Goal: Task Accomplishment & Management: Manage account settings

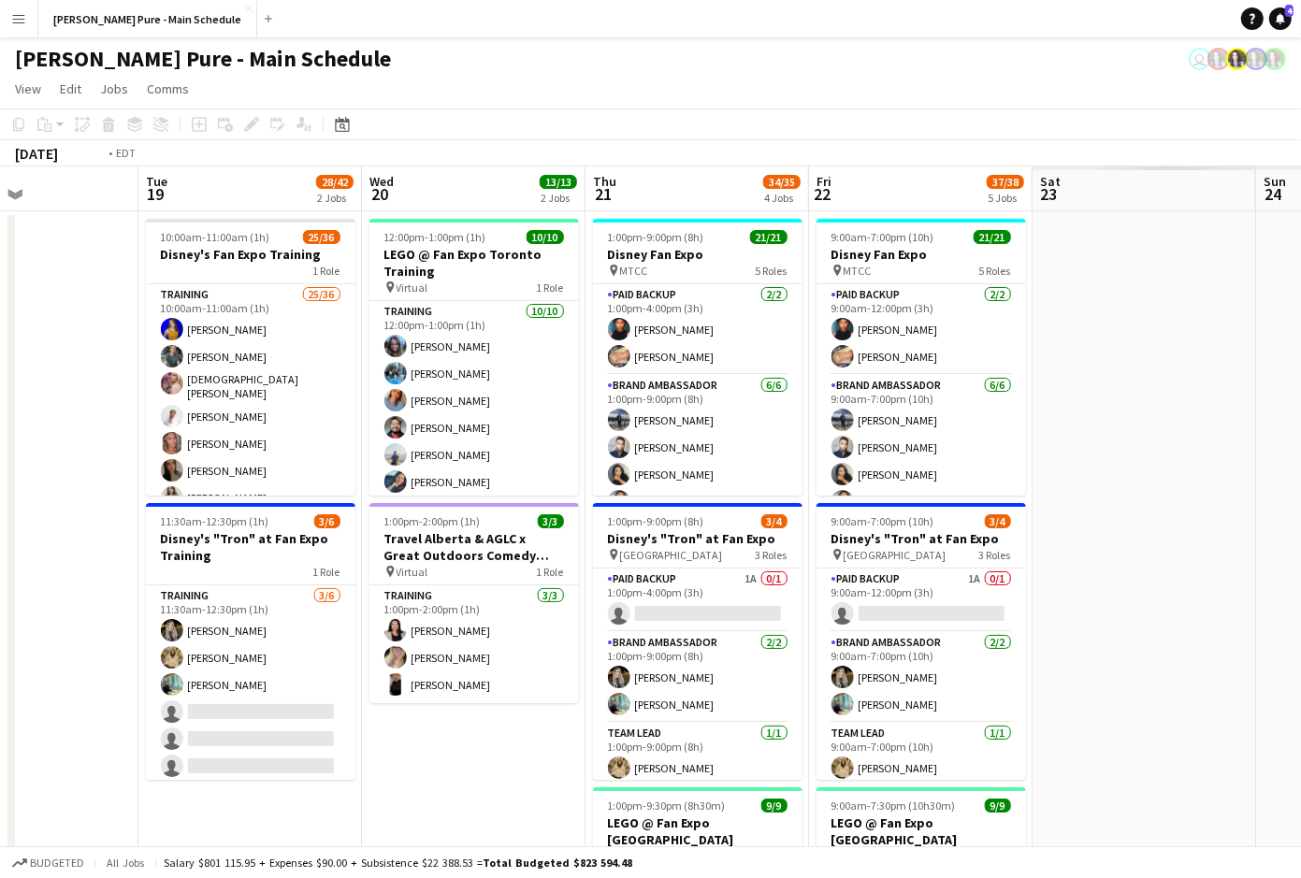
scroll to position [0, 690]
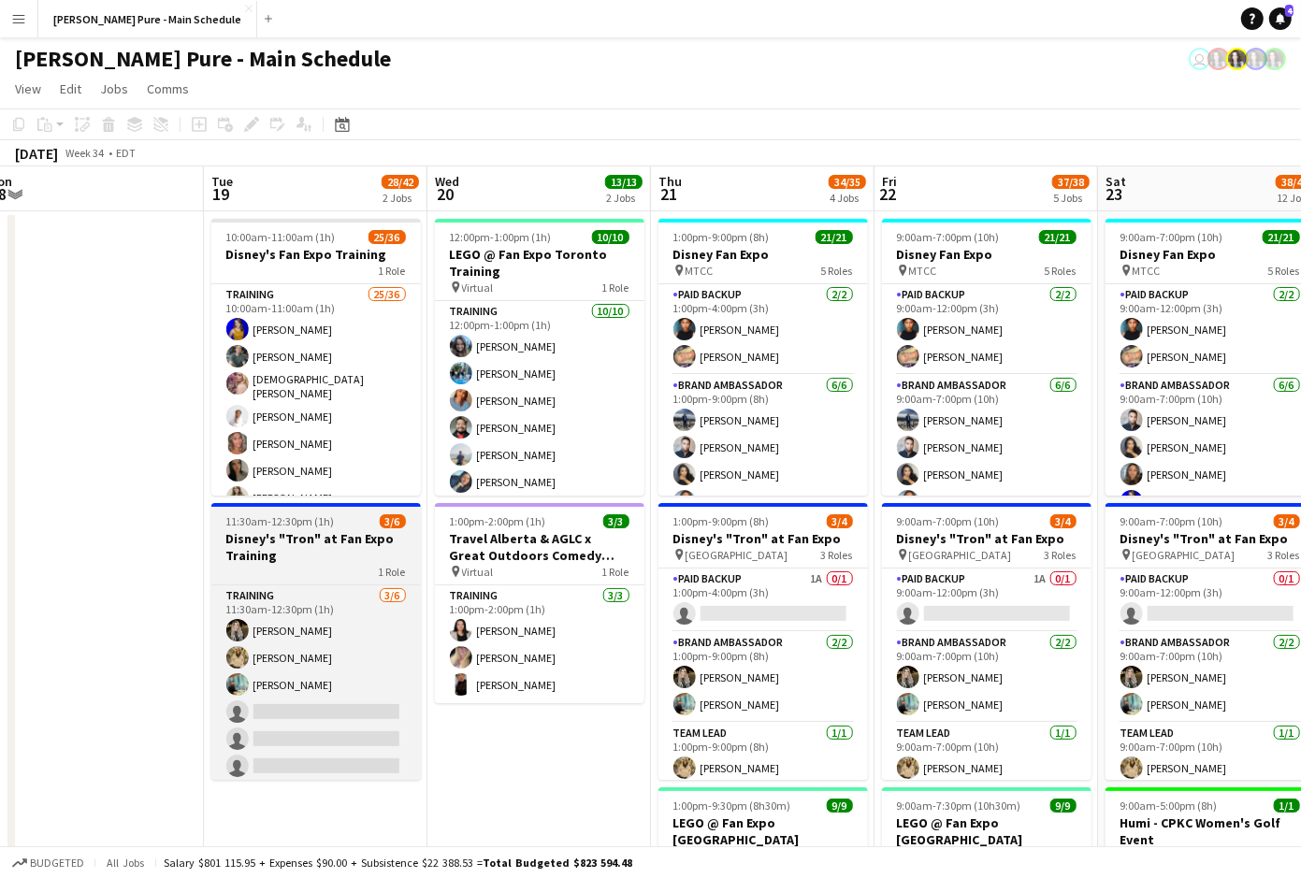
click at [280, 509] on app-job-card "11:30am-12:30pm (1h) 3/6 Disney's "Tron" at Fan Expo Training 1 Role Training 3…" at bounding box center [315, 641] width 209 height 277
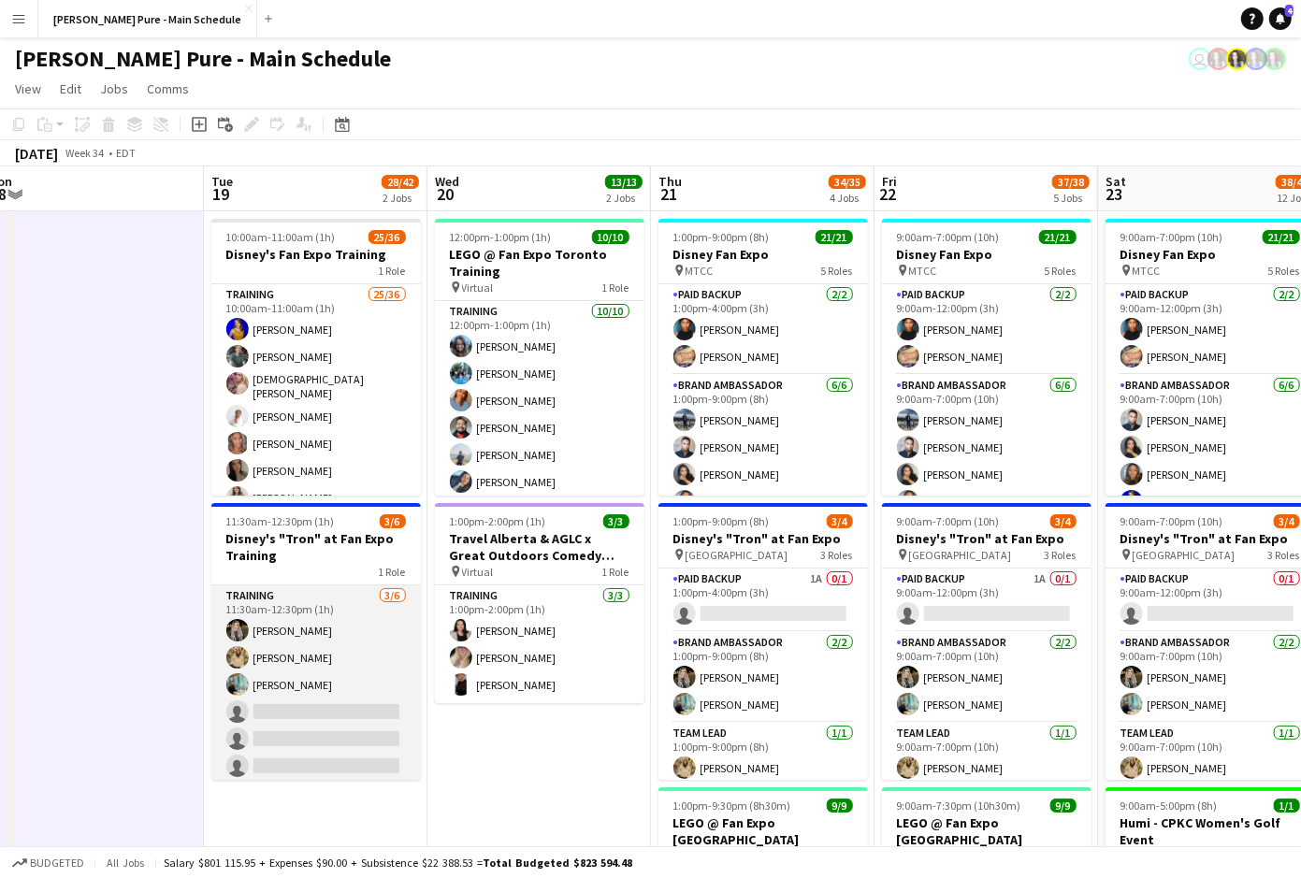
click at [341, 672] on app-card-role "Training 3/6 11:30am-12:30pm (1h) Sohila Azimi Samira Nuri Taha Asif single-neu…" at bounding box center [315, 684] width 209 height 199
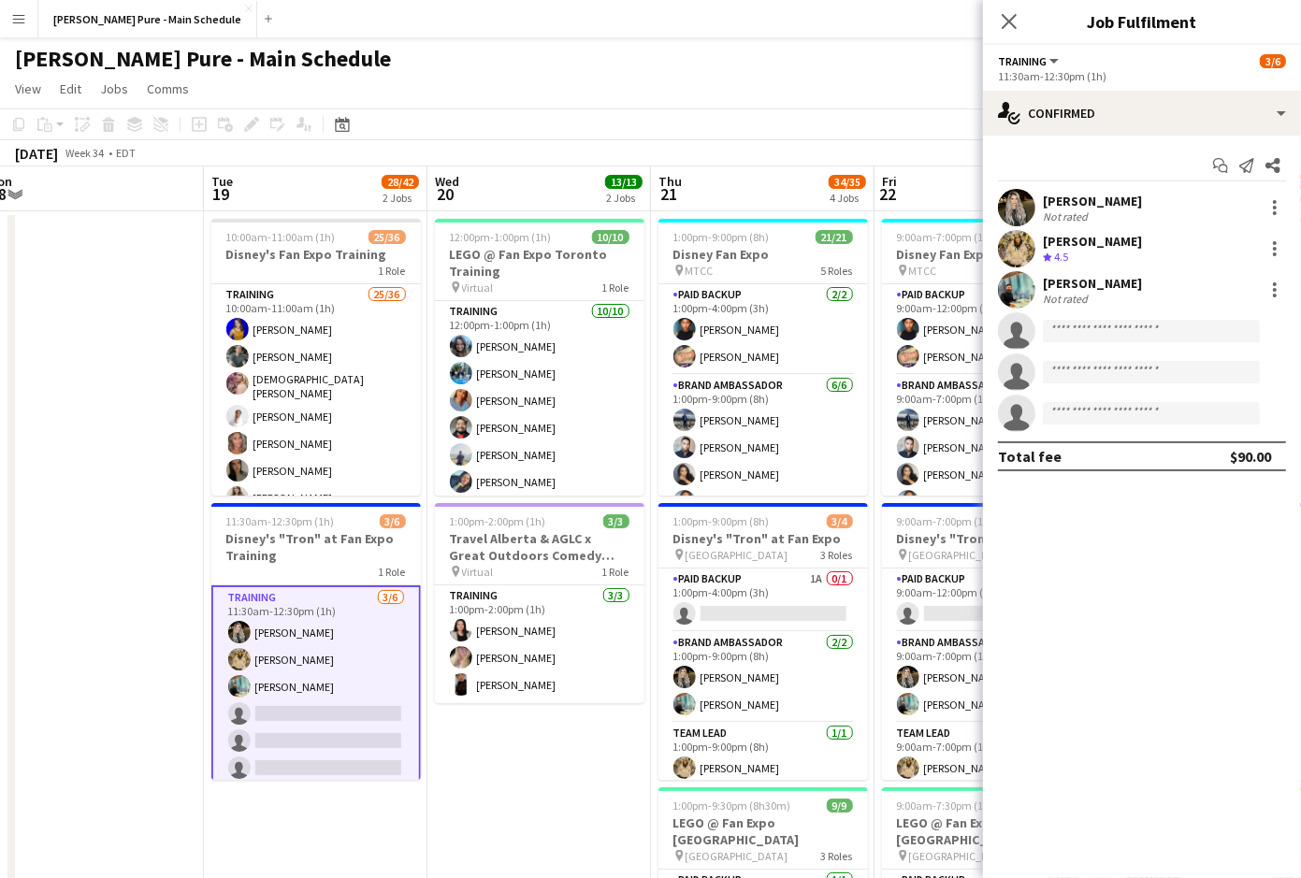
click at [1030, 280] on app-user-avatar at bounding box center [1016, 289] width 37 height 37
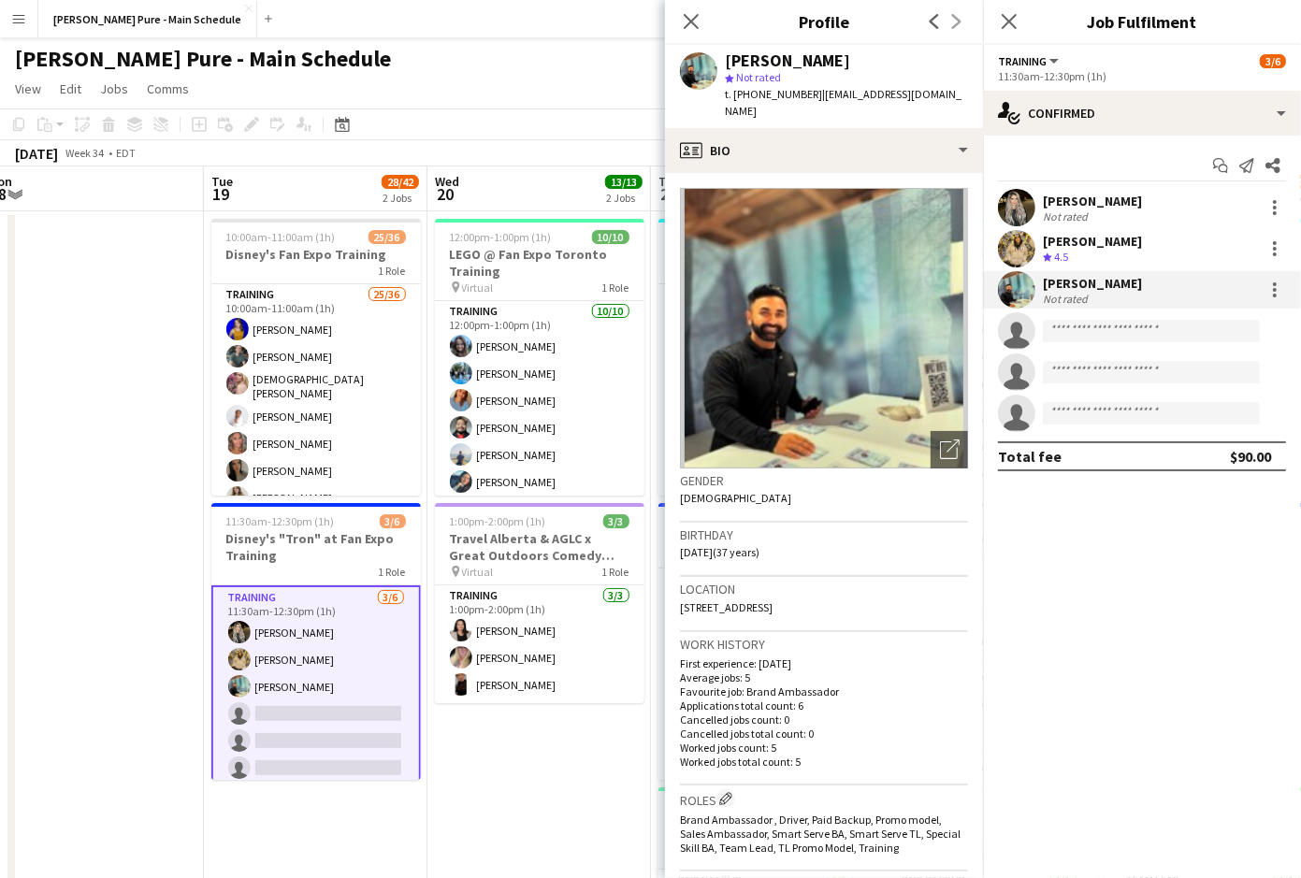
click at [334, 670] on app-card-role "Training 3/6 11:30am-12:30pm (1h) Sohila Azimi Samira Nuri Taha Asif single-neu…" at bounding box center [315, 686] width 209 height 203
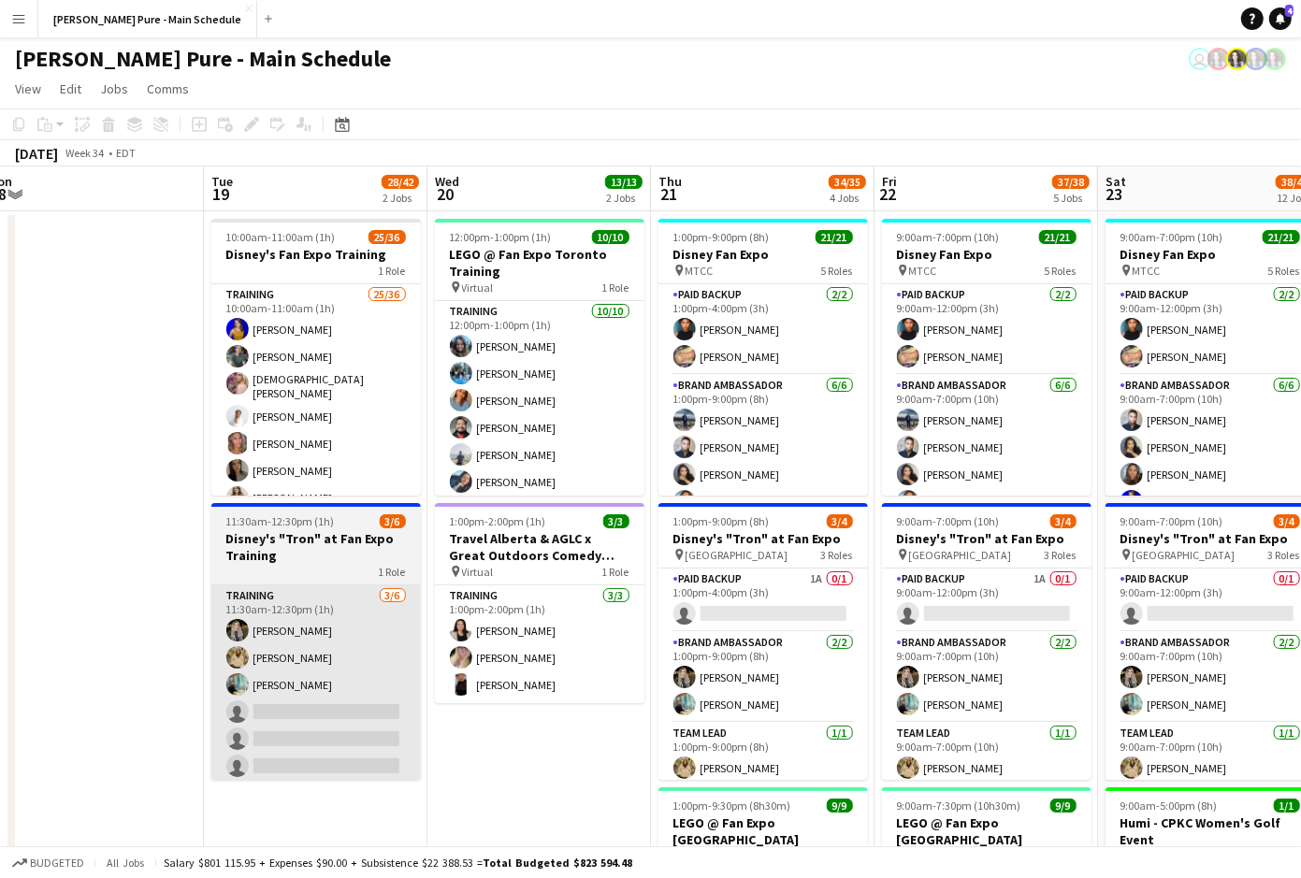
click at [411, 594] on app-card-role "Training 3/6 11:30am-12:30pm (1h) Sohila Azimi Samira Nuri Taha Asif single-neu…" at bounding box center [315, 684] width 209 height 199
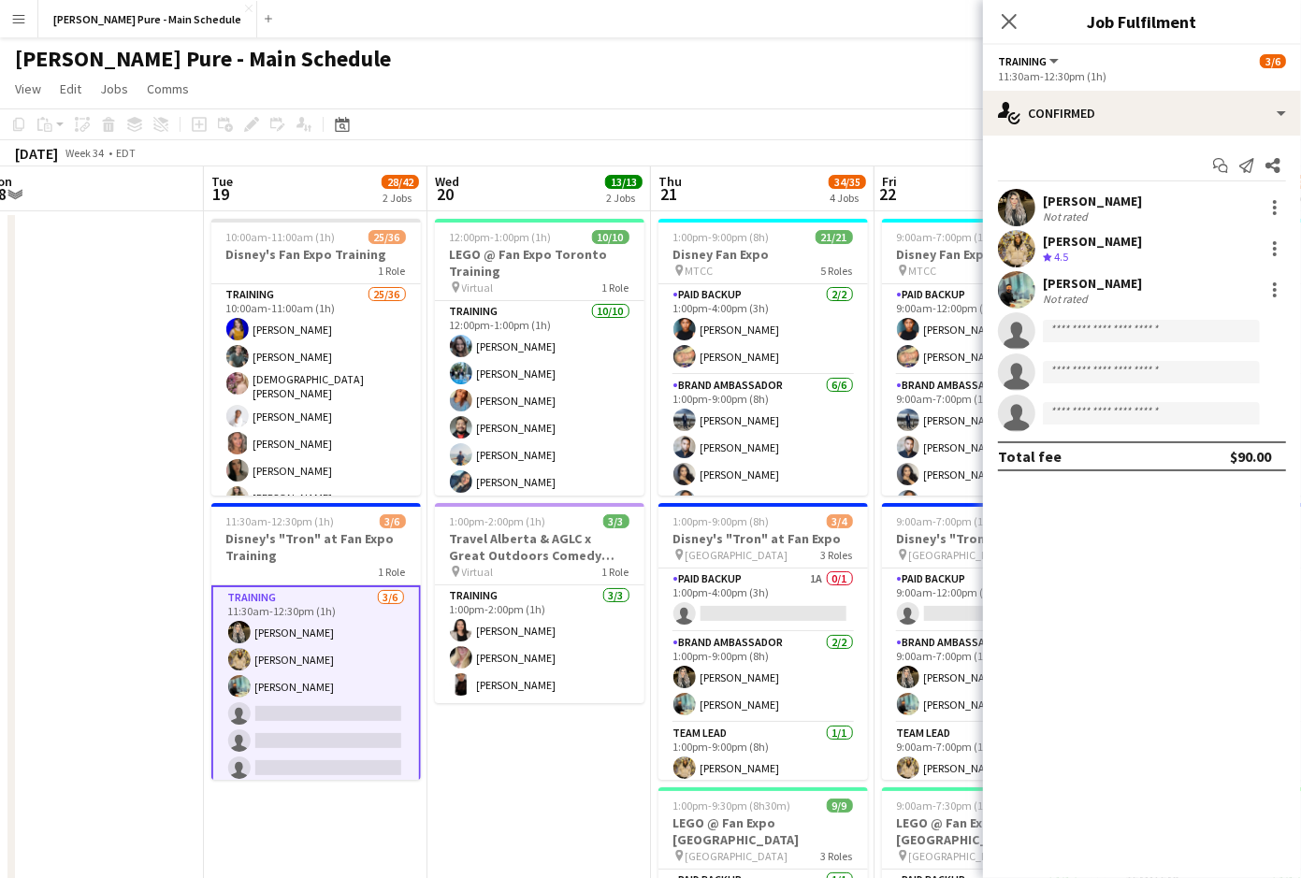
click at [1091, 238] on div "[PERSON_NAME]" at bounding box center [1092, 241] width 99 height 17
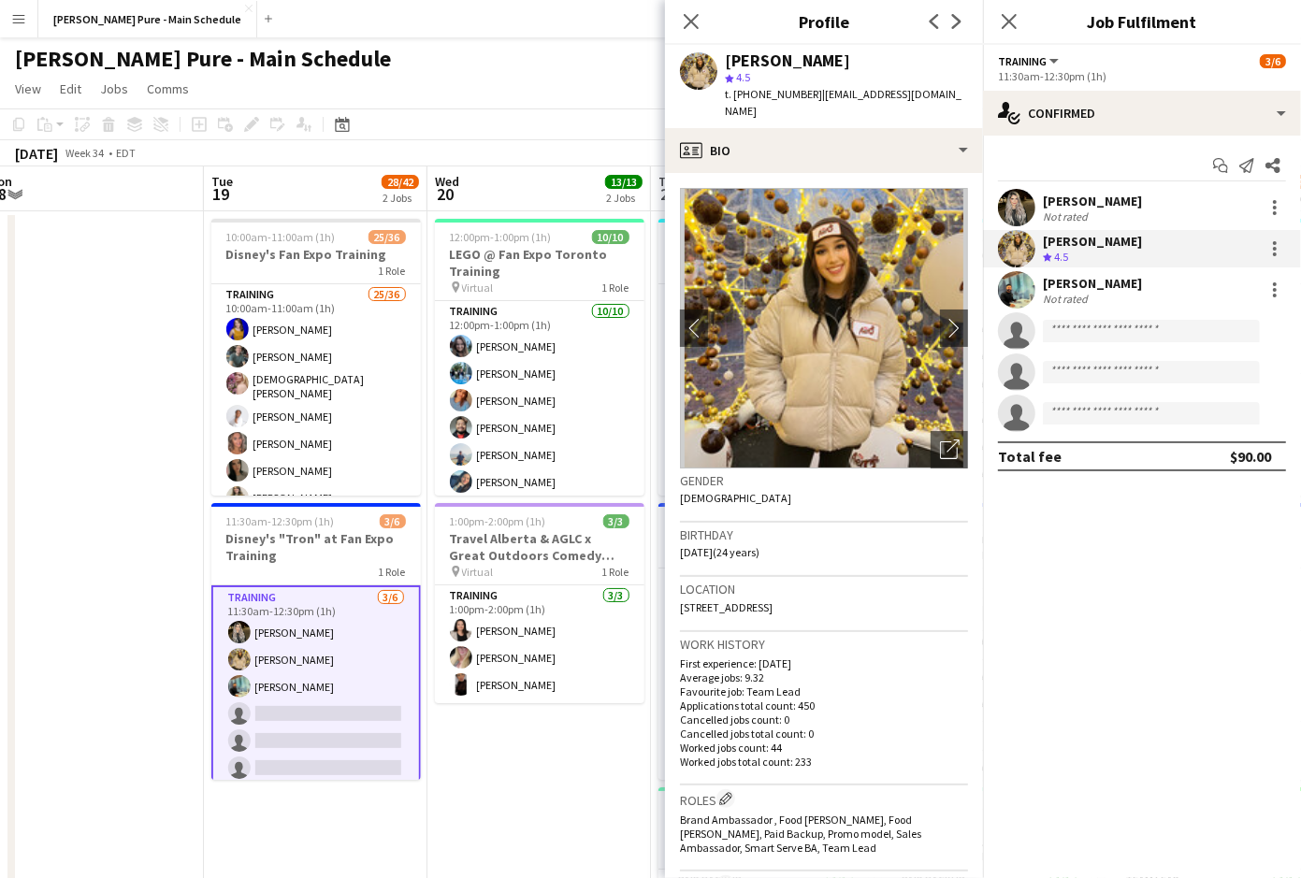
click at [699, 65] on app-user-avatar at bounding box center [698, 70] width 37 height 37
click at [1165, 223] on div "Sohila Azimi Not rated" at bounding box center [1142, 207] width 318 height 37
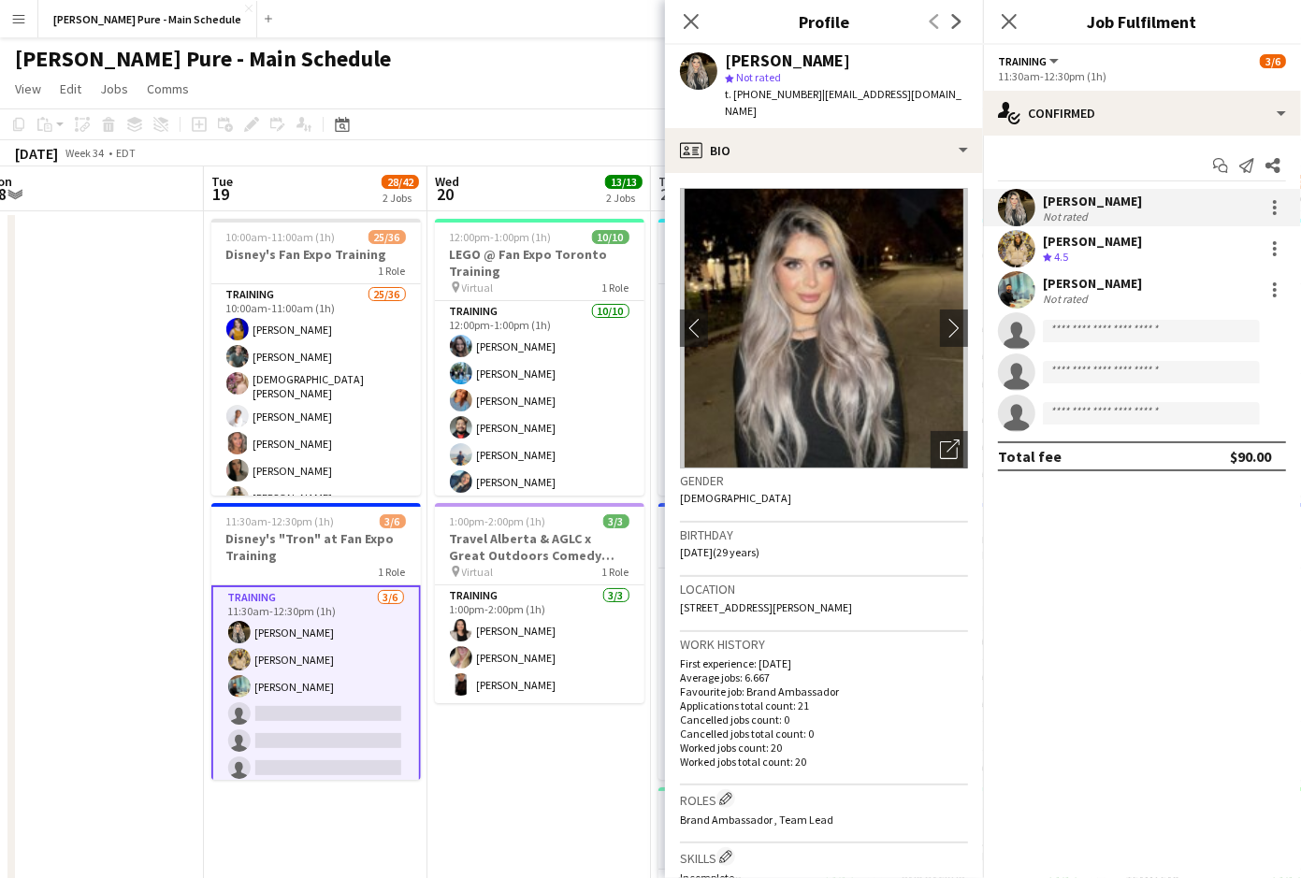
click at [513, 110] on app-toolbar "Copy Paste Paste Command V Paste with crew Command Shift V Paste linked Job Del…" at bounding box center [650, 124] width 1301 height 32
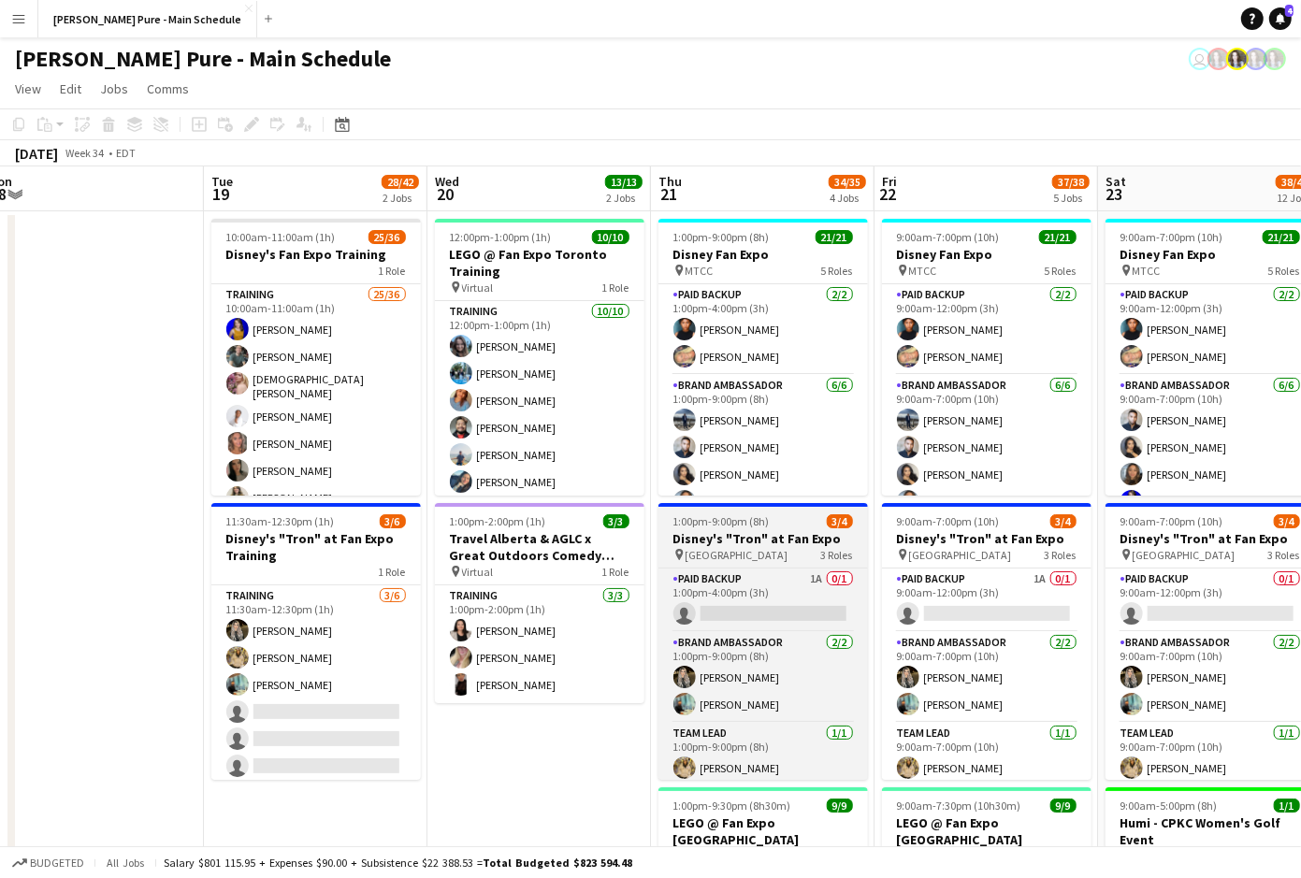
click at [720, 518] on span "1:00pm-9:00pm (8h)" at bounding box center [721, 521] width 96 height 14
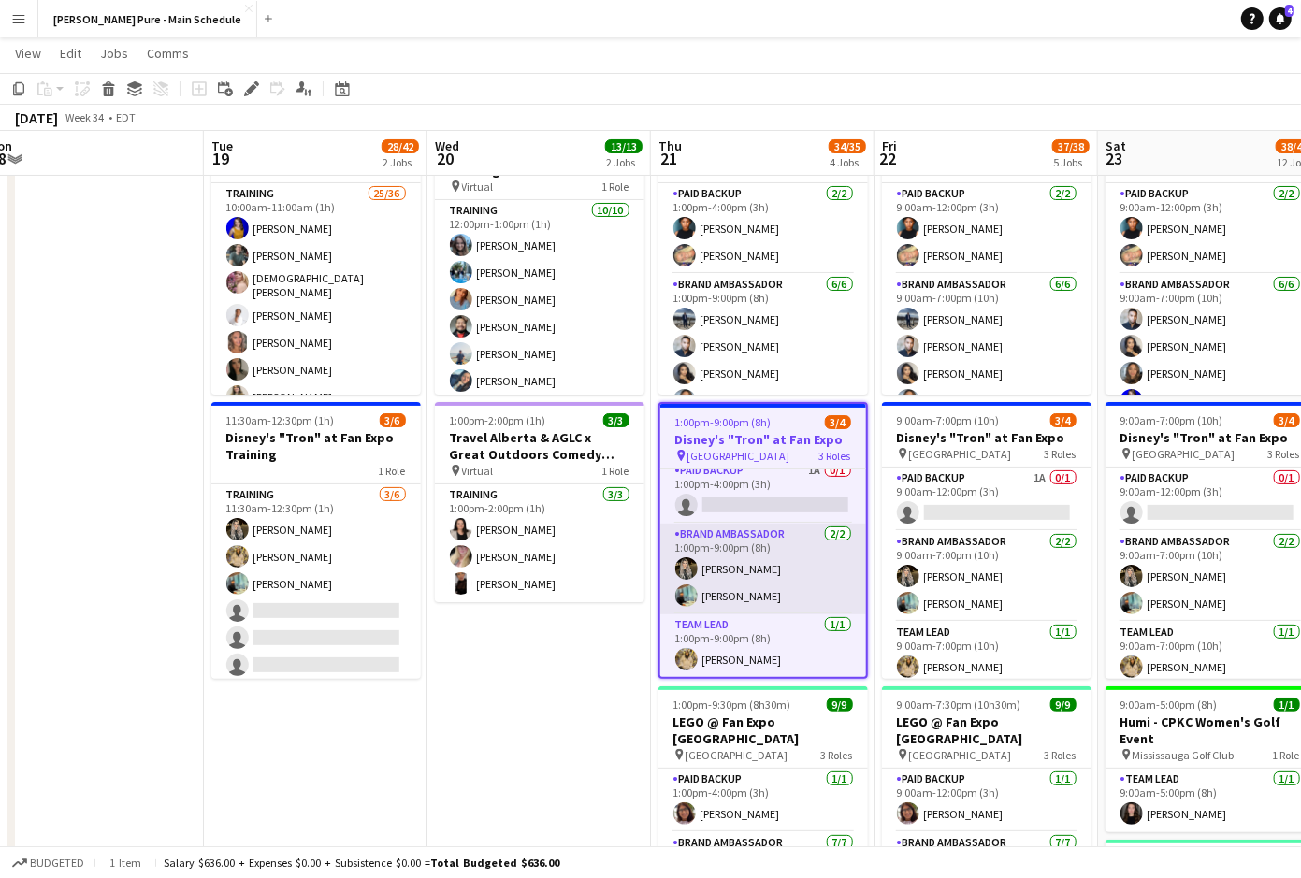
scroll to position [0, 0]
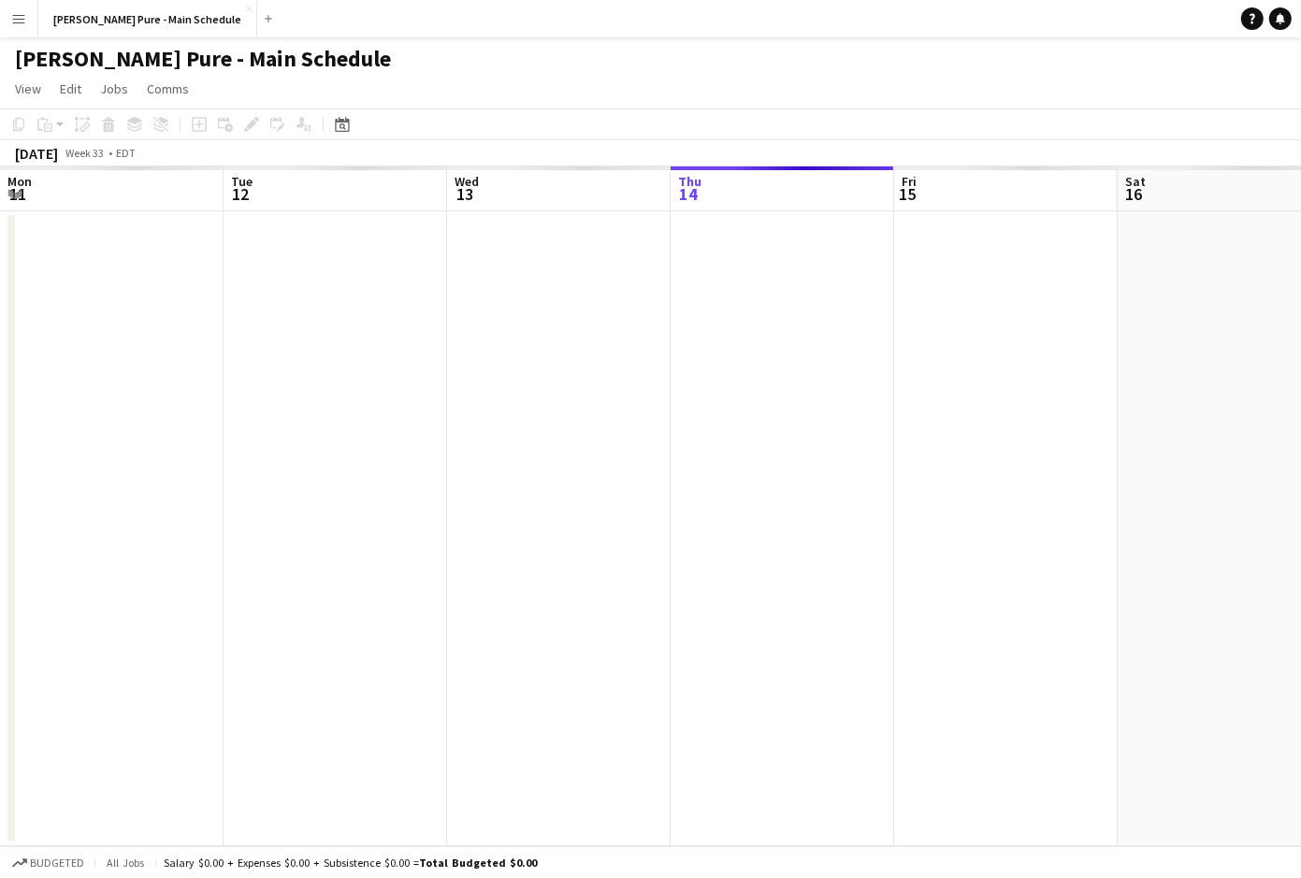
scroll to position [0, 447]
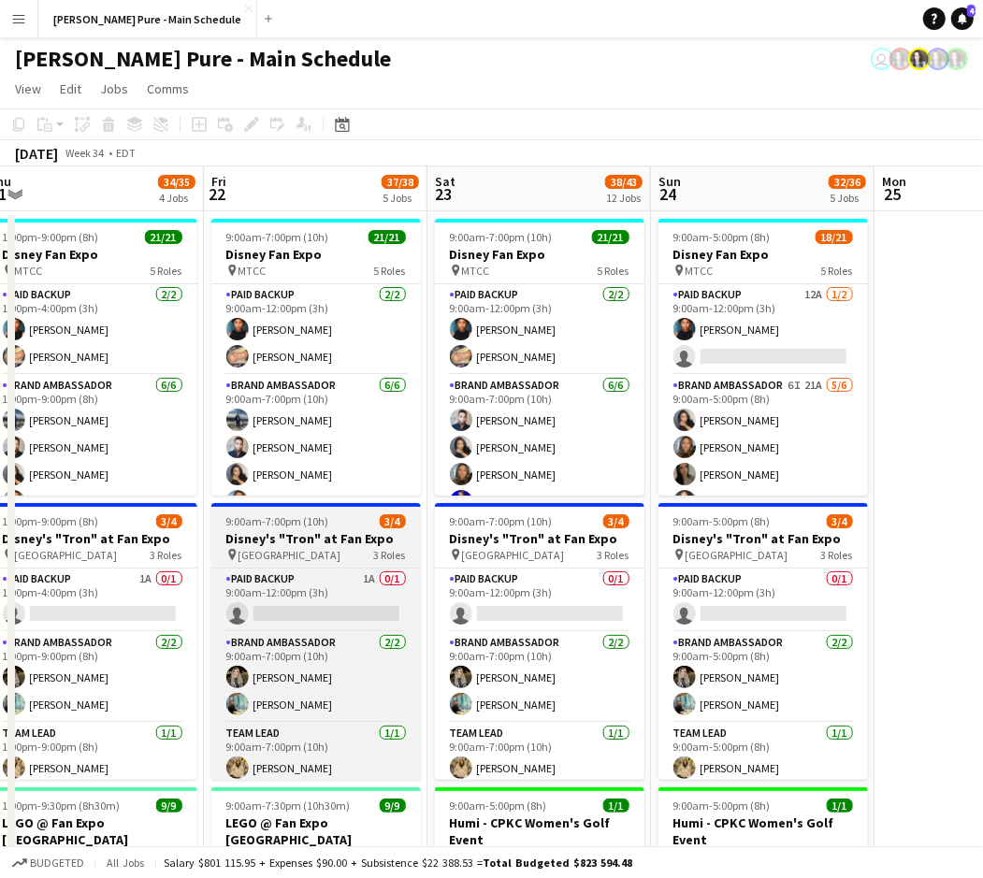
scroll to position [0, 691]
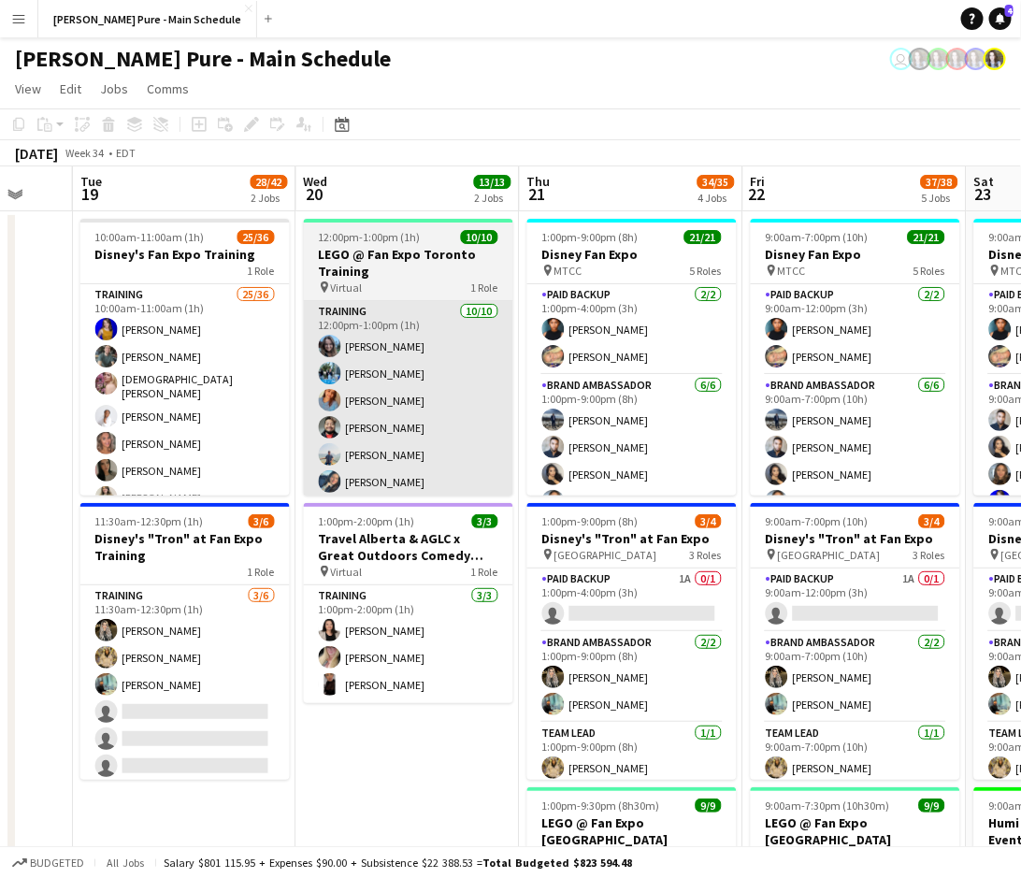
scroll to position [0, 826]
